Goal: Communication & Community: Participate in discussion

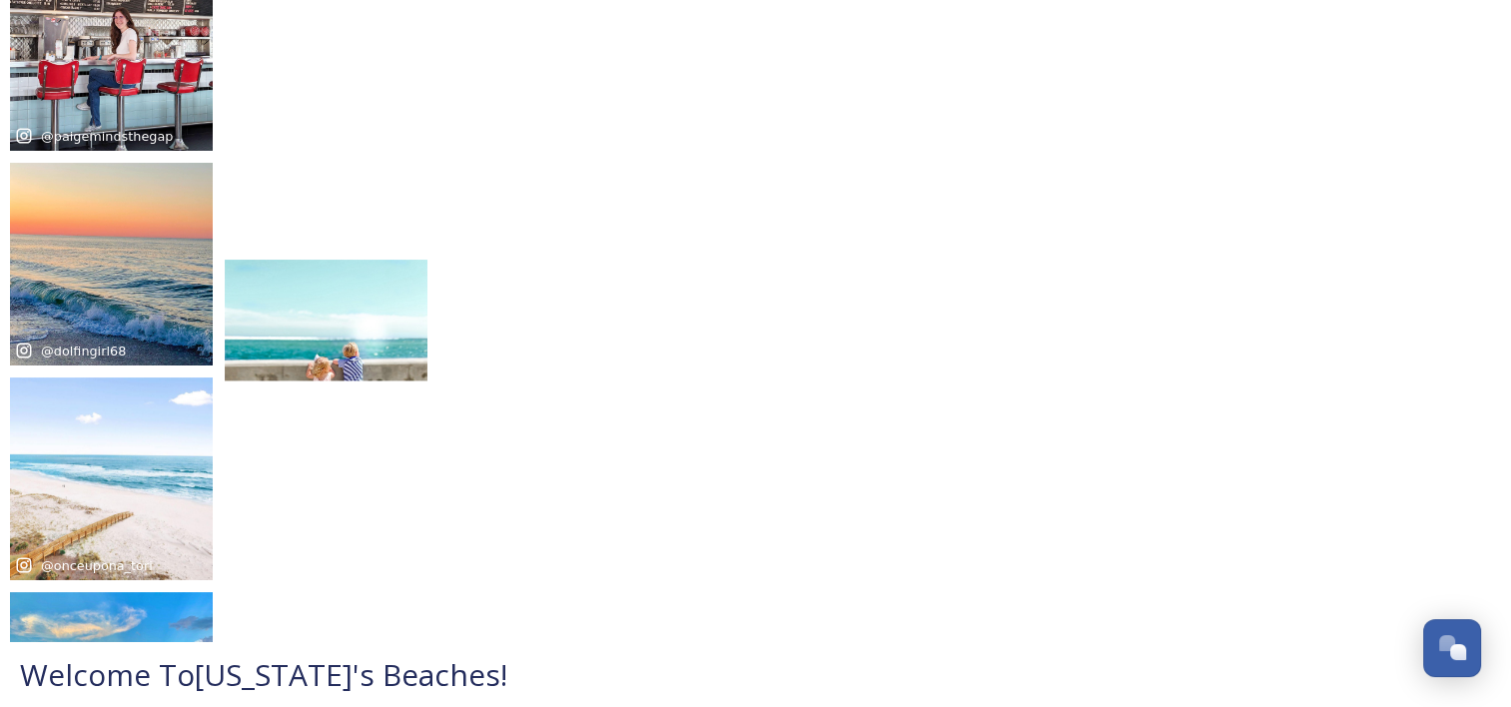
scroll to position [100, 0]
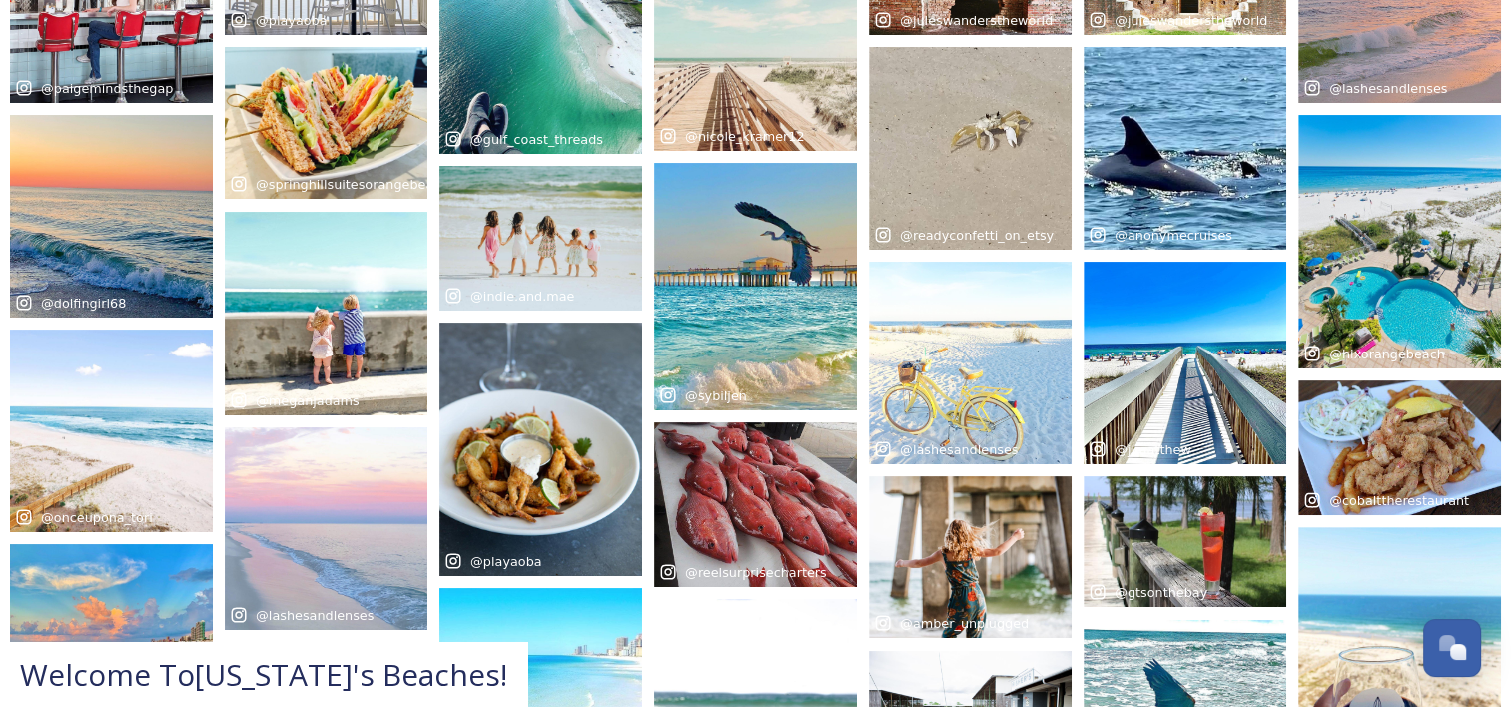
click at [414, 667] on span "Welcome To [US_STATE]'s Beaches !" at bounding box center [263, 674] width 487 height 41
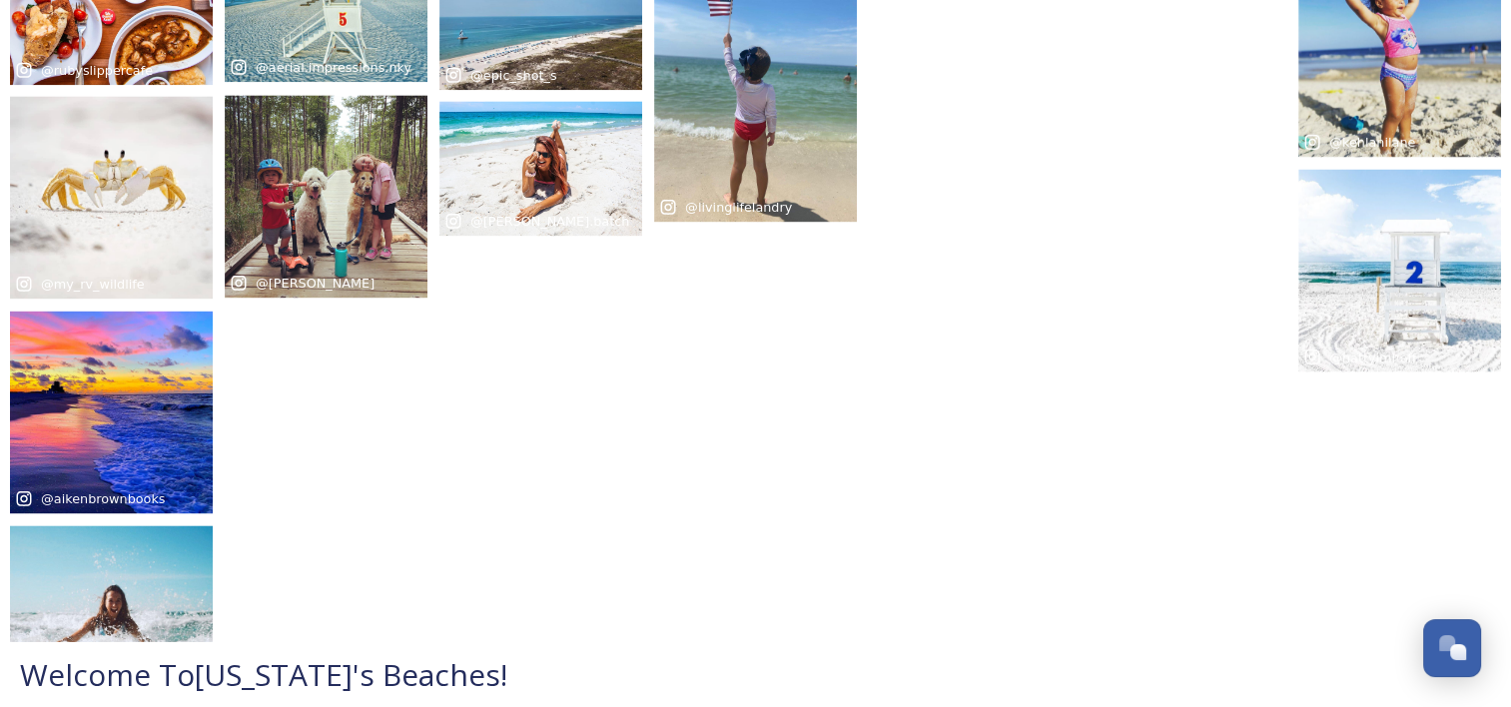
scroll to position [2661, 0]
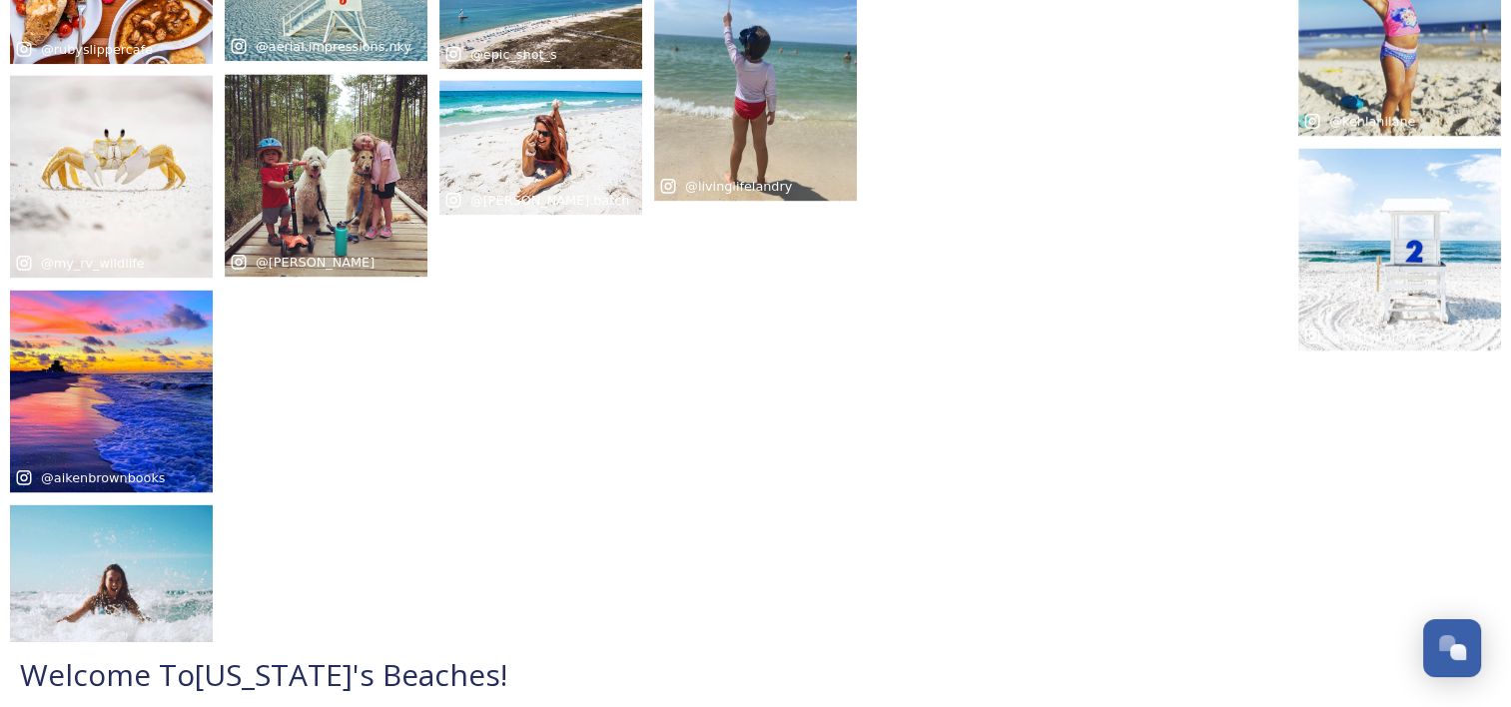
click at [422, 692] on span "Welcome To [US_STATE]'s Beaches !" at bounding box center [263, 674] width 487 height 41
click at [1446, 646] on div "Open Chat" at bounding box center [1446, 642] width 17 height 17
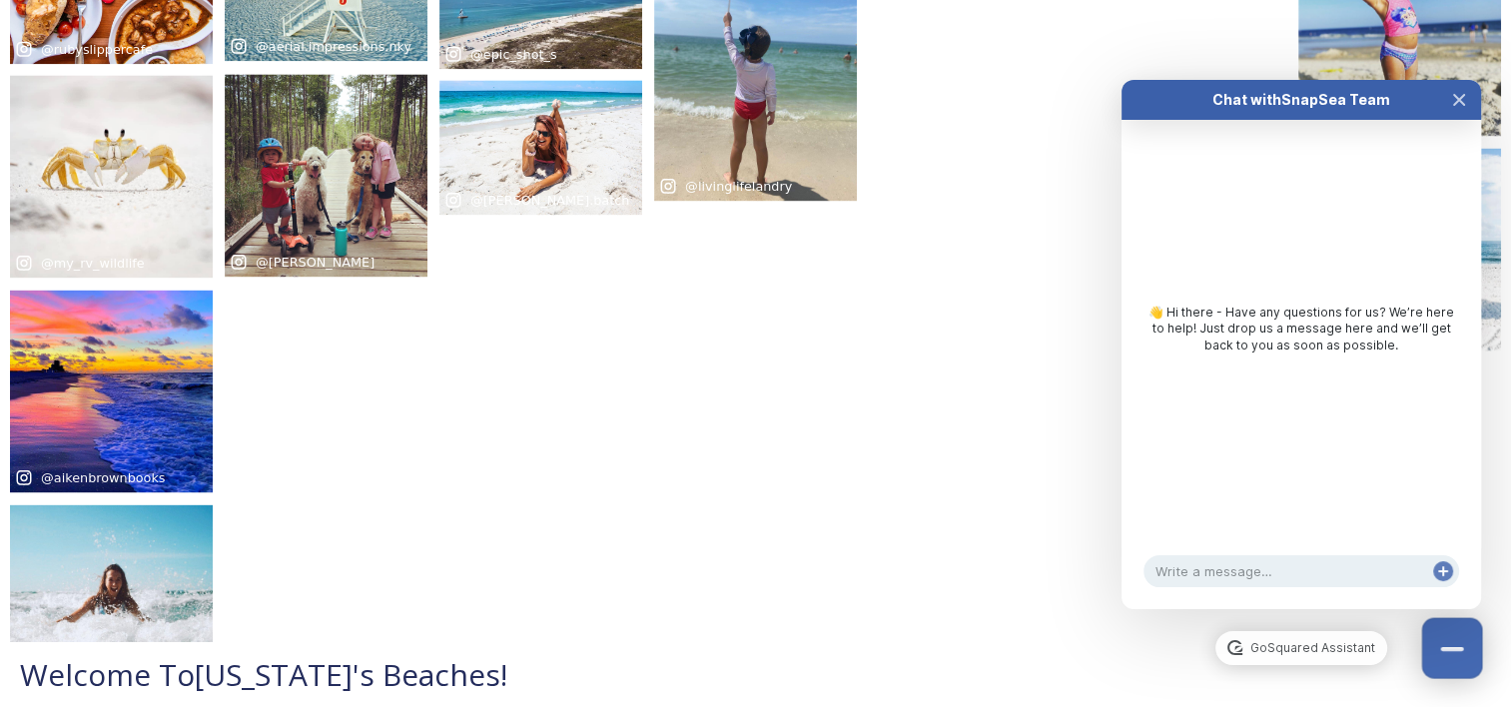
click at [1448, 663] on button "Close Chat" at bounding box center [1452, 648] width 61 height 61
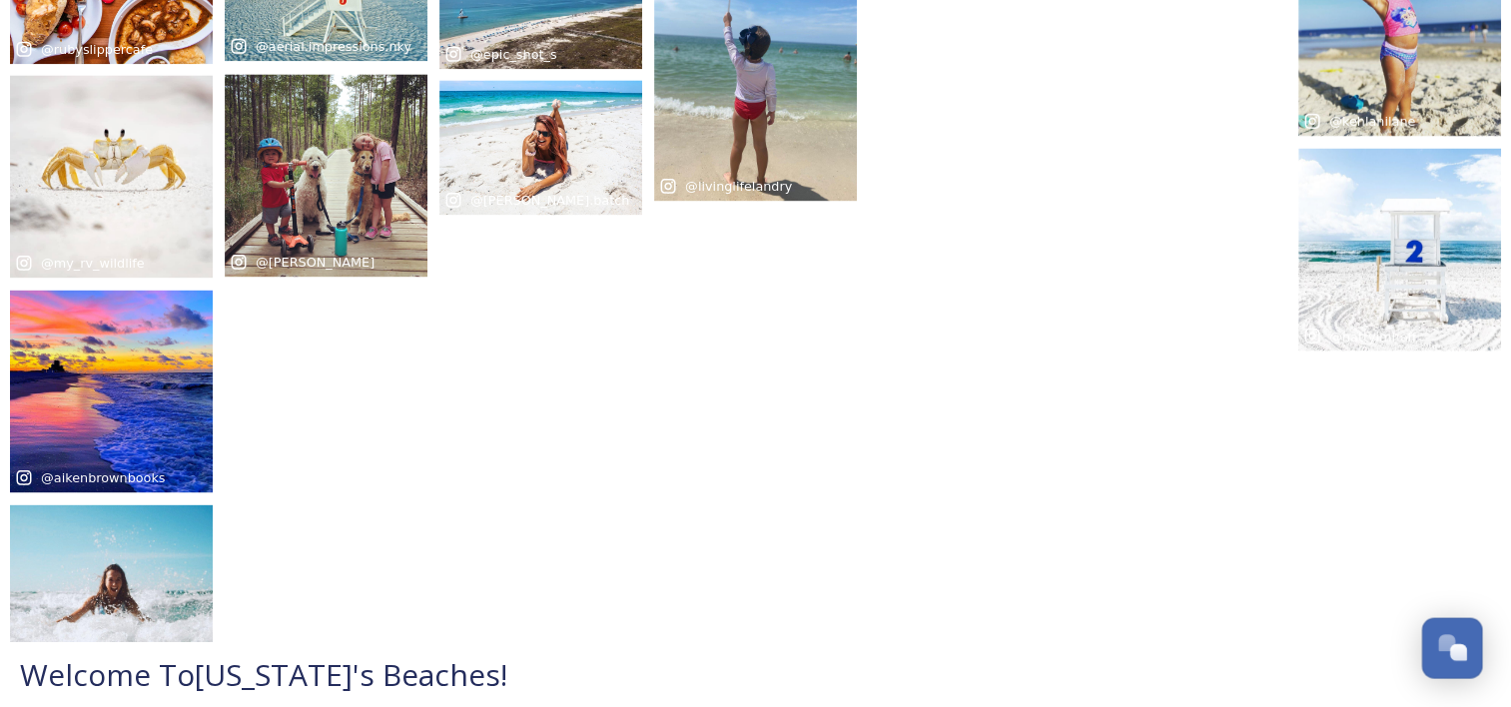
click at [1448, 663] on button "Open Chat" at bounding box center [1452, 648] width 61 height 61
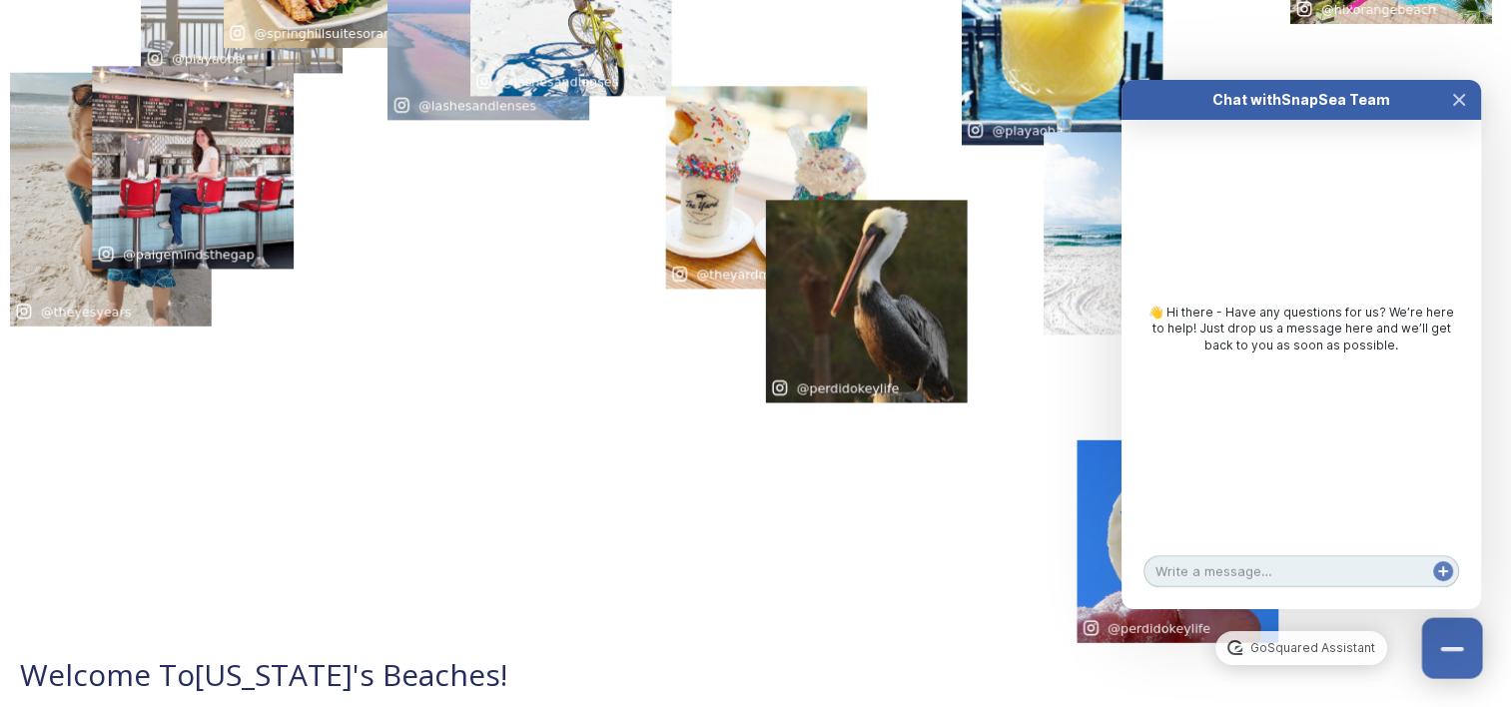
scroll to position [0, 0]
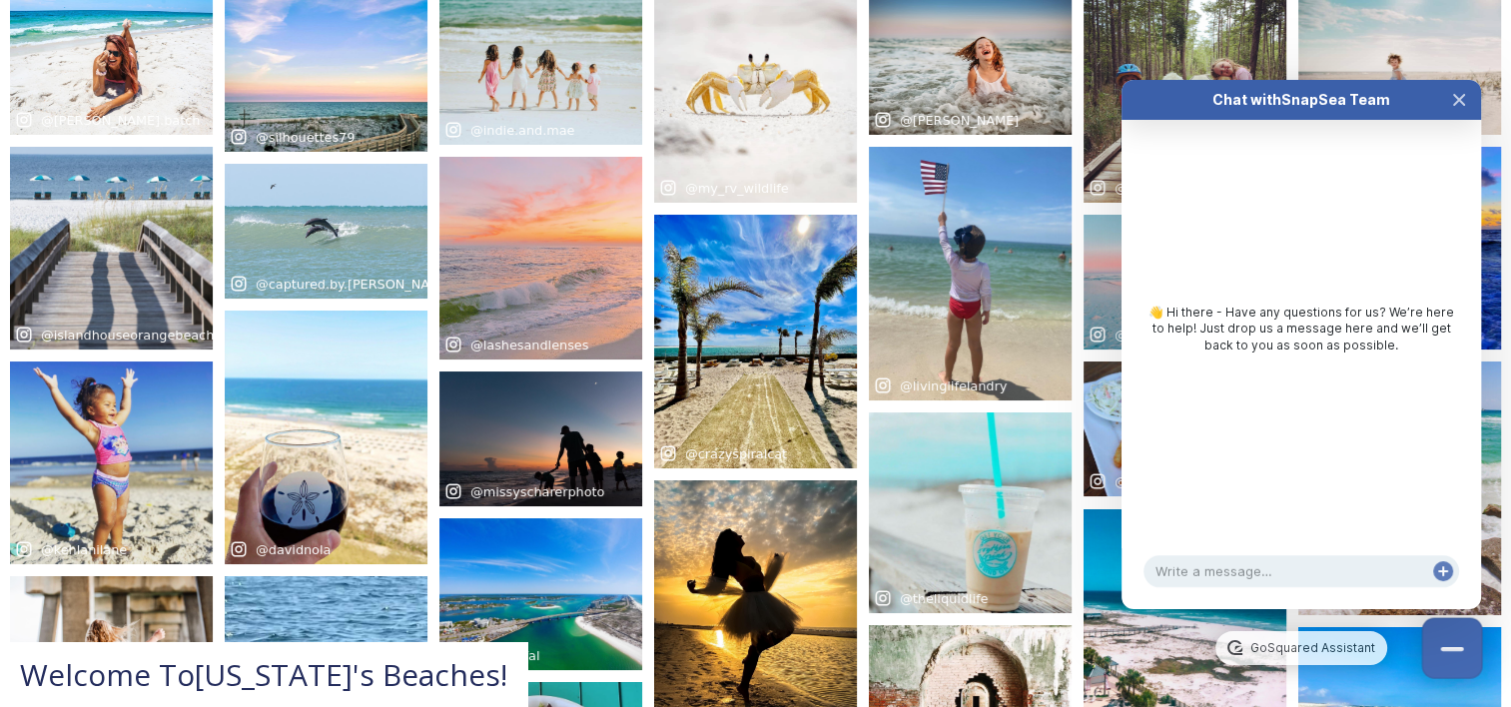
click at [1448, 663] on button "Close Chat" at bounding box center [1452, 648] width 61 height 61
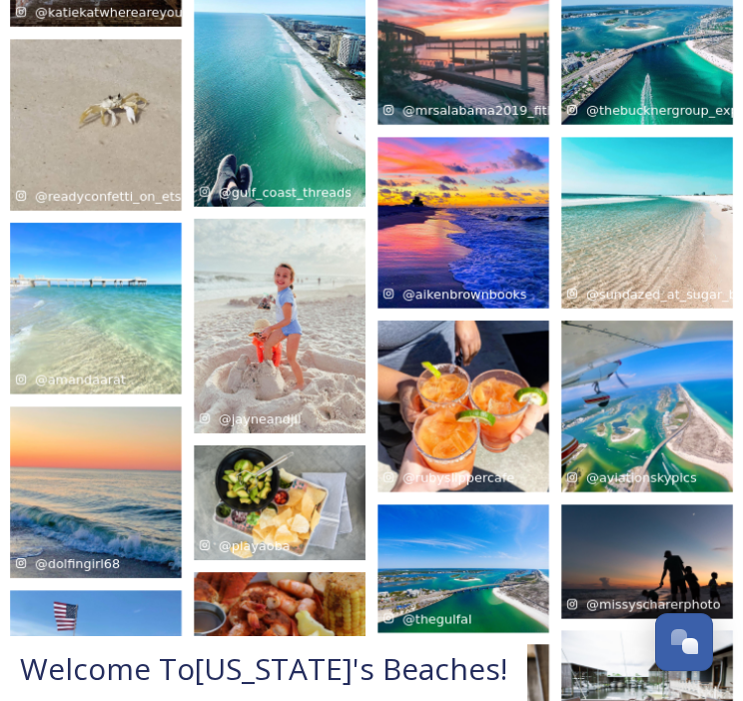
scroll to position [799, 0]
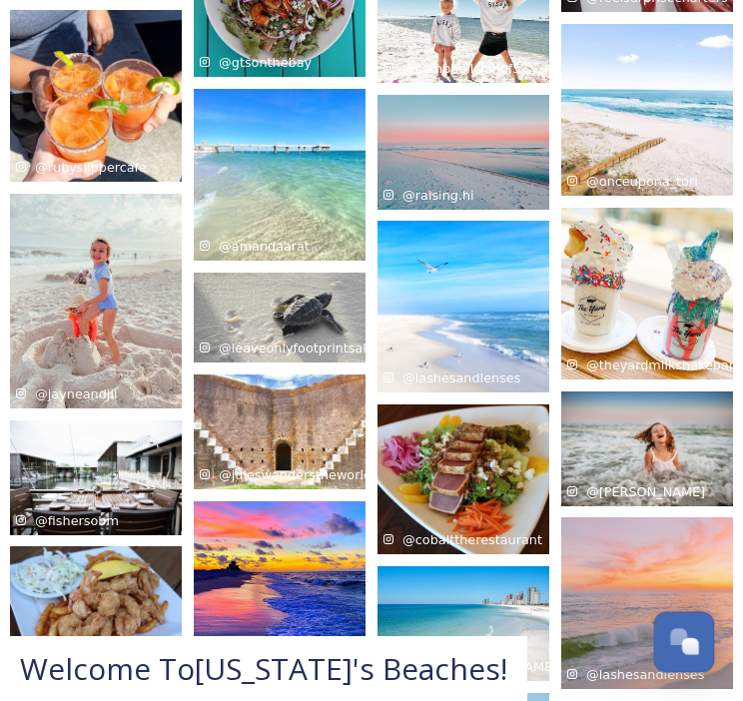
click at [695, 655] on div "Open Chat" at bounding box center [684, 640] width 59 height 34
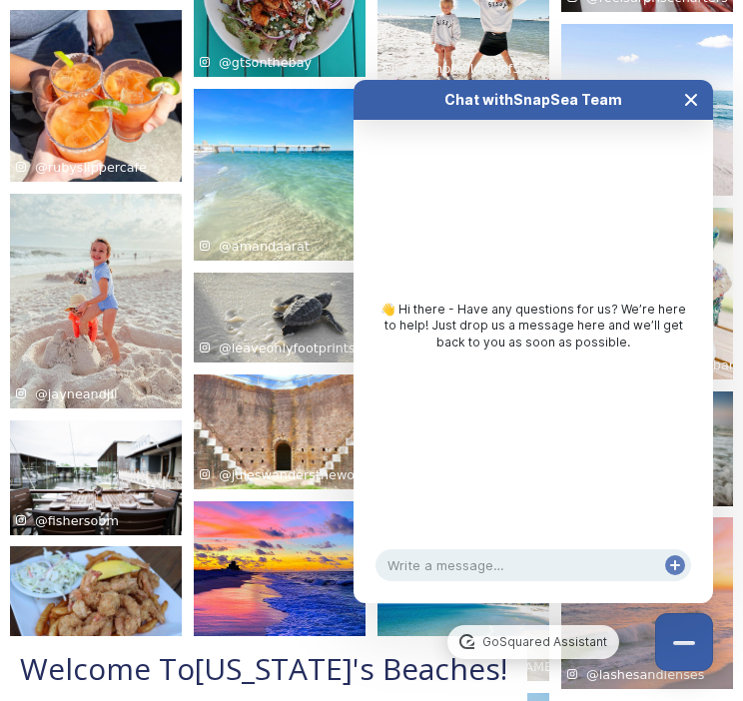
click at [688, 97] on icon "Close Chat" at bounding box center [691, 100] width 10 height 10
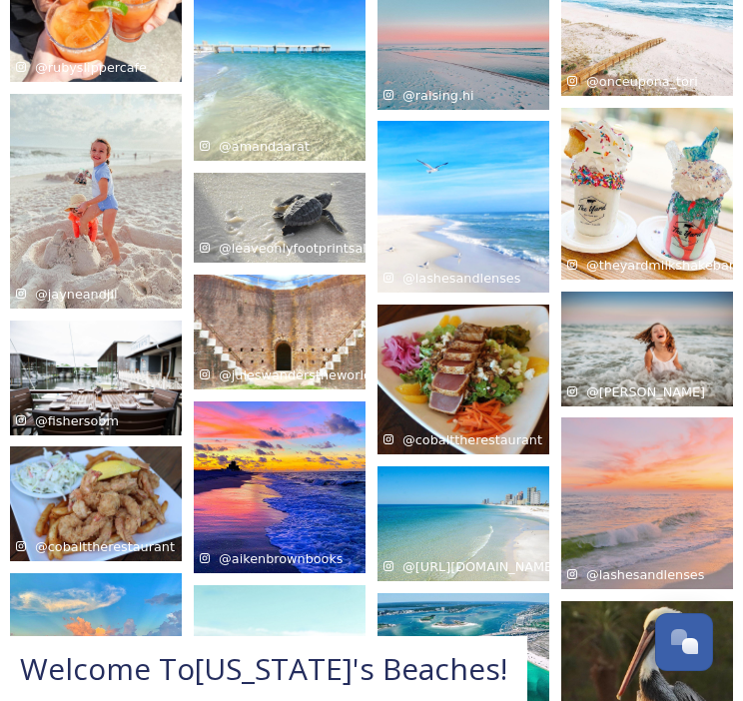
scroll to position [1099, 0]
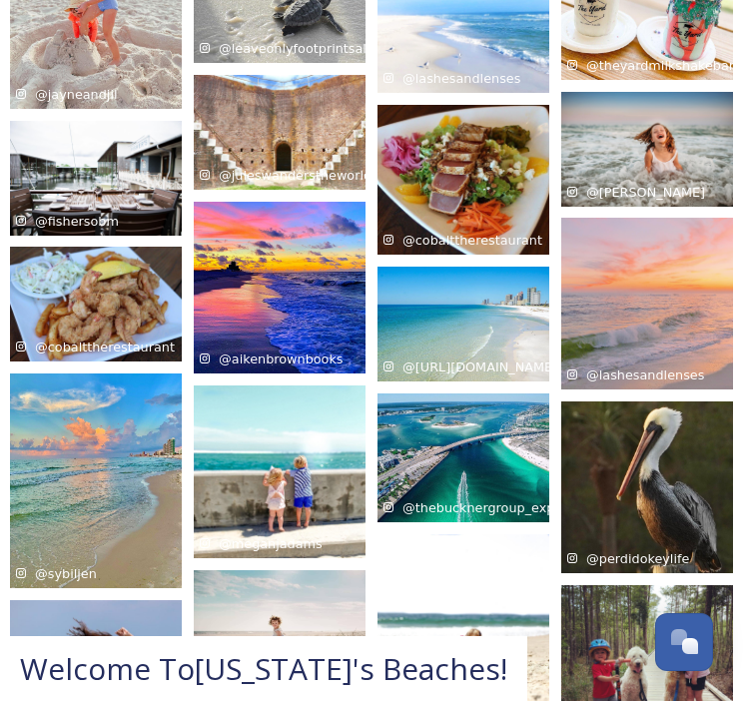
drag, startPoint x: 193, startPoint y: 652, endPoint x: 176, endPoint y: 671, distance: 25.5
click at [176, 671] on span "Welcome To [US_STATE]'s Beaches !" at bounding box center [263, 668] width 487 height 41
drag, startPoint x: 176, startPoint y: 671, endPoint x: 152, endPoint y: 671, distance: 24.0
click at [169, 672] on span "Welcome To [US_STATE]'s Beaches !" at bounding box center [263, 668] width 487 height 41
click at [54, 672] on span "Welcome To [US_STATE]'s Beaches !" at bounding box center [263, 668] width 487 height 41
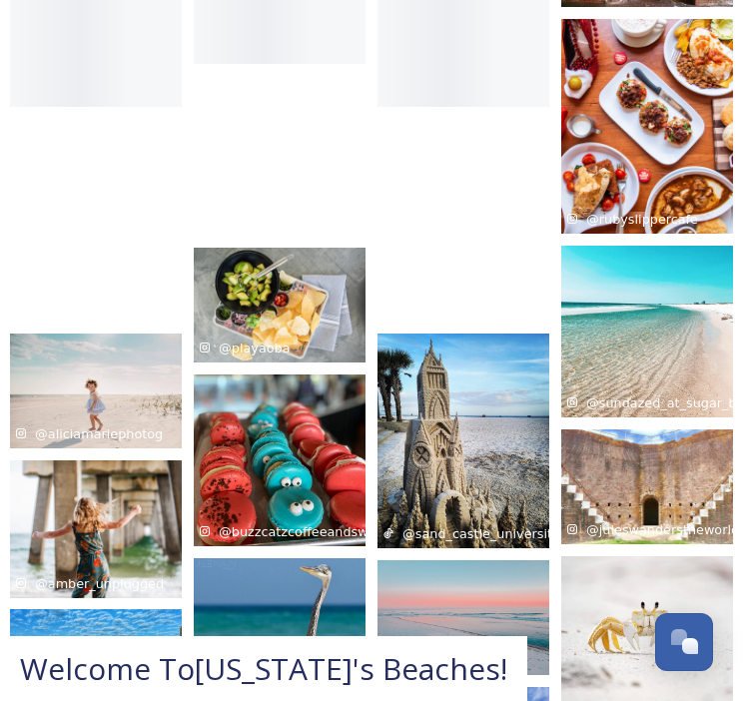
scroll to position [0, 0]
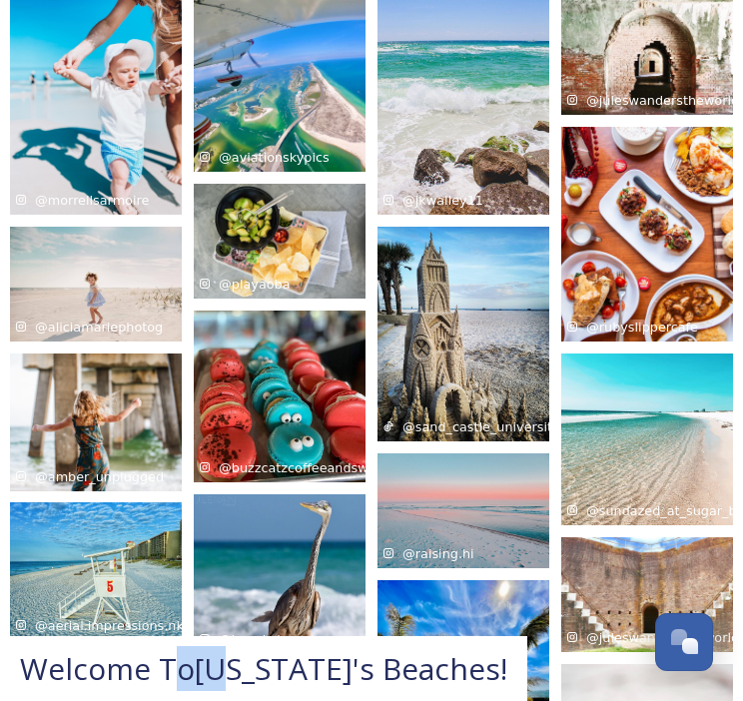
drag, startPoint x: 166, startPoint y: 668, endPoint x: 232, endPoint y: 666, distance: 66.0
click at [232, 666] on span "Welcome To [US_STATE]'s Beaches !" at bounding box center [263, 668] width 487 height 41
drag, startPoint x: 232, startPoint y: 666, endPoint x: 210, endPoint y: 671, distance: 22.5
click at [210, 670] on span "Welcome To [US_STATE]'s Beaches !" at bounding box center [263, 668] width 487 height 41
click at [153, 675] on span "Welcome To [US_STATE]'s Beaches !" at bounding box center [263, 668] width 487 height 41
